Goal: Information Seeking & Learning: Check status

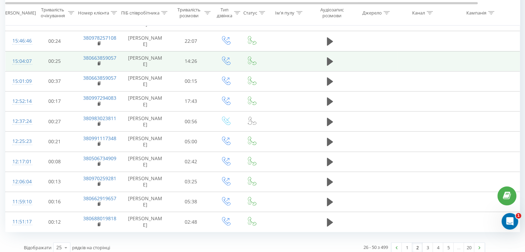
scroll to position [391, 0]
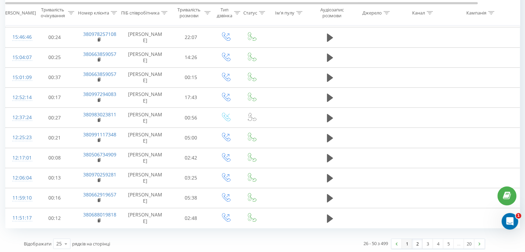
click at [406, 239] on link "1" at bounding box center [407, 244] width 10 height 10
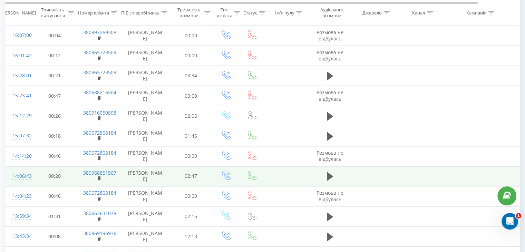
scroll to position [296, 0]
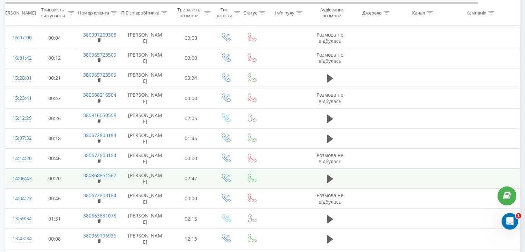
click at [191, 149] on td "00:00" at bounding box center [191, 158] width 43 height 20
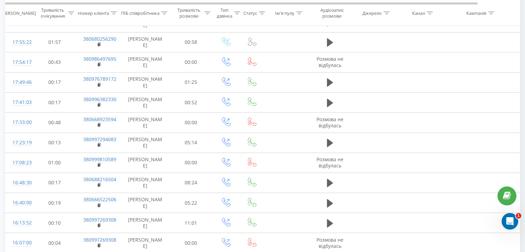
scroll to position [32, 0]
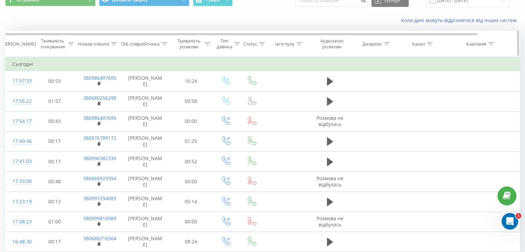
click at [206, 52] on th "Тривалість розмови" at bounding box center [191, 44] width 43 height 26
click at [207, 42] on icon at bounding box center [207, 43] width 6 height 3
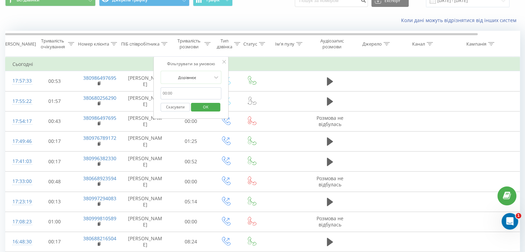
click at [203, 87] on input "text" at bounding box center [191, 93] width 61 height 12
type input "01:00"
click at [208, 105] on span "OK" at bounding box center [205, 107] width 19 height 11
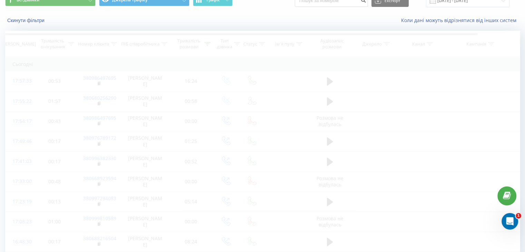
scroll to position [18, 0]
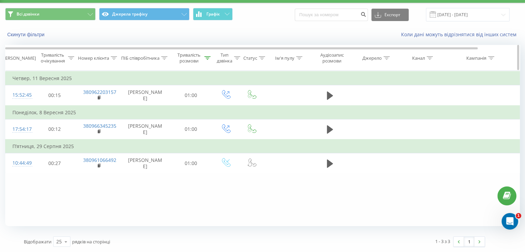
click at [209, 63] on div "Тривалість розмови" at bounding box center [192, 58] width 35 height 12
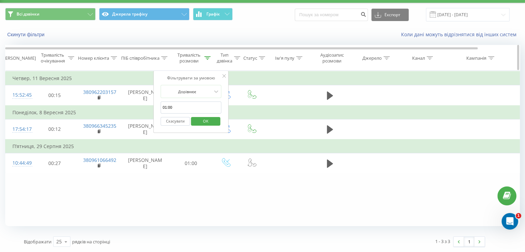
click at [209, 60] on div at bounding box center [207, 58] width 6 height 6
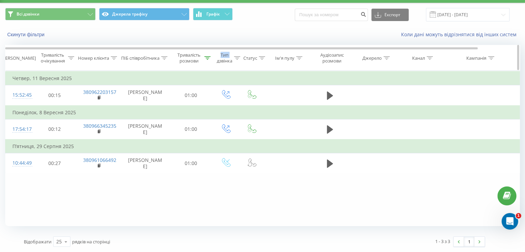
click at [209, 60] on div at bounding box center [207, 58] width 6 height 6
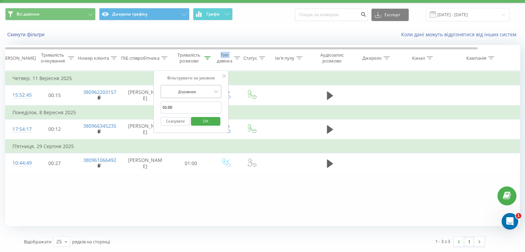
click at [209, 94] on div at bounding box center [187, 91] width 49 height 7
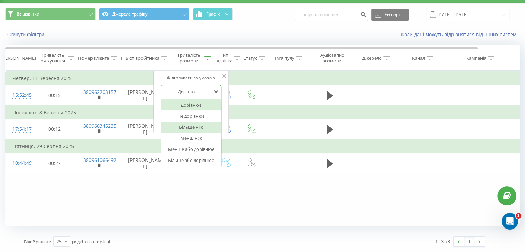
click at [206, 129] on div "Більше ніж" at bounding box center [191, 127] width 60 height 11
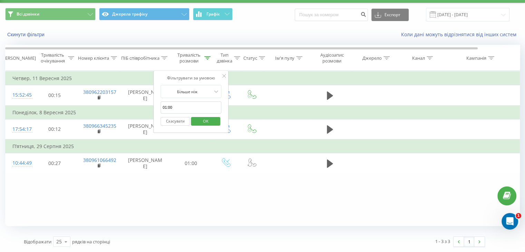
click at [208, 116] on span "OK" at bounding box center [205, 121] width 19 height 11
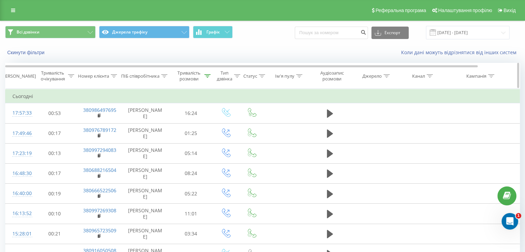
click at [192, 77] on div "Тривалість розмови" at bounding box center [188, 76] width 27 height 12
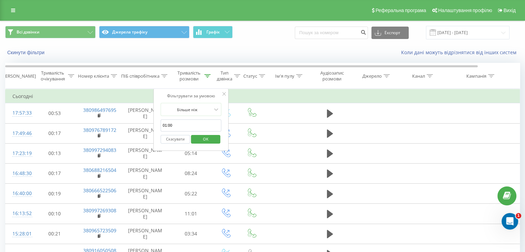
click at [181, 136] on button "Скасувати" at bounding box center [175, 139] width 29 height 9
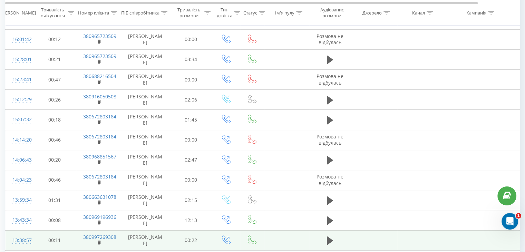
scroll to position [345, 0]
